Goal: Task Accomplishment & Management: Manage account settings

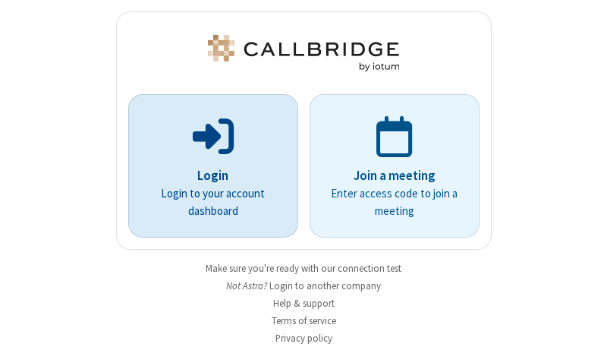
click at [207, 175] on p "Login" at bounding box center [212, 176] width 127 height 20
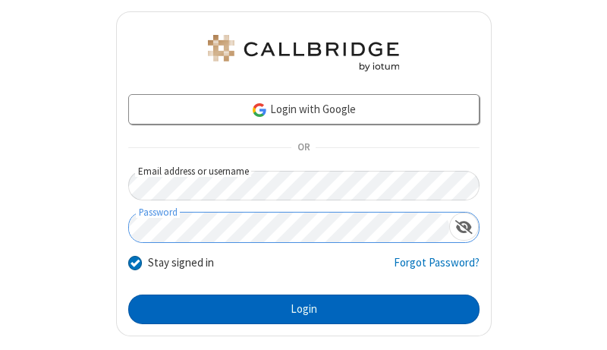
click at [297, 309] on button "Login" at bounding box center [303, 309] width 351 height 30
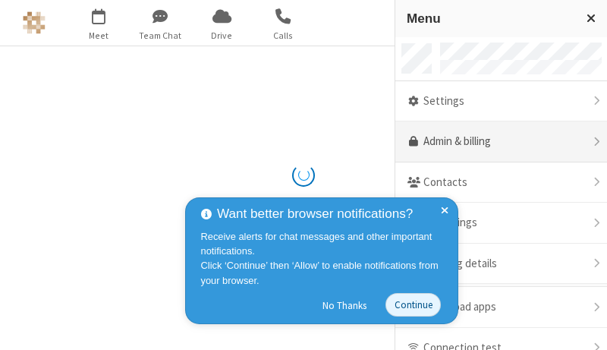
click at [495, 142] on link "Admin & billing" at bounding box center [501, 141] width 212 height 41
